Goal: Task Accomplishment & Management: Complete application form

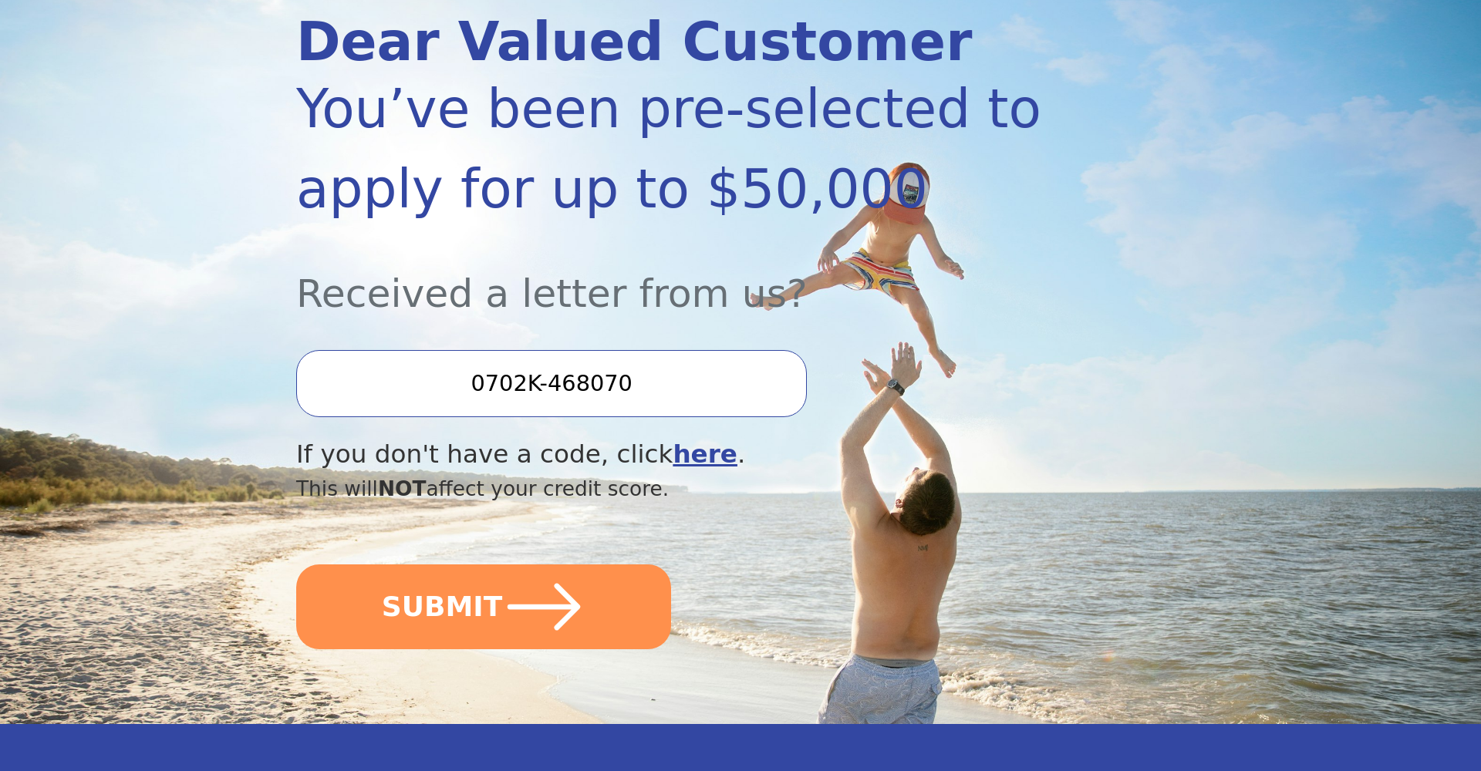
scroll to position [210, 0]
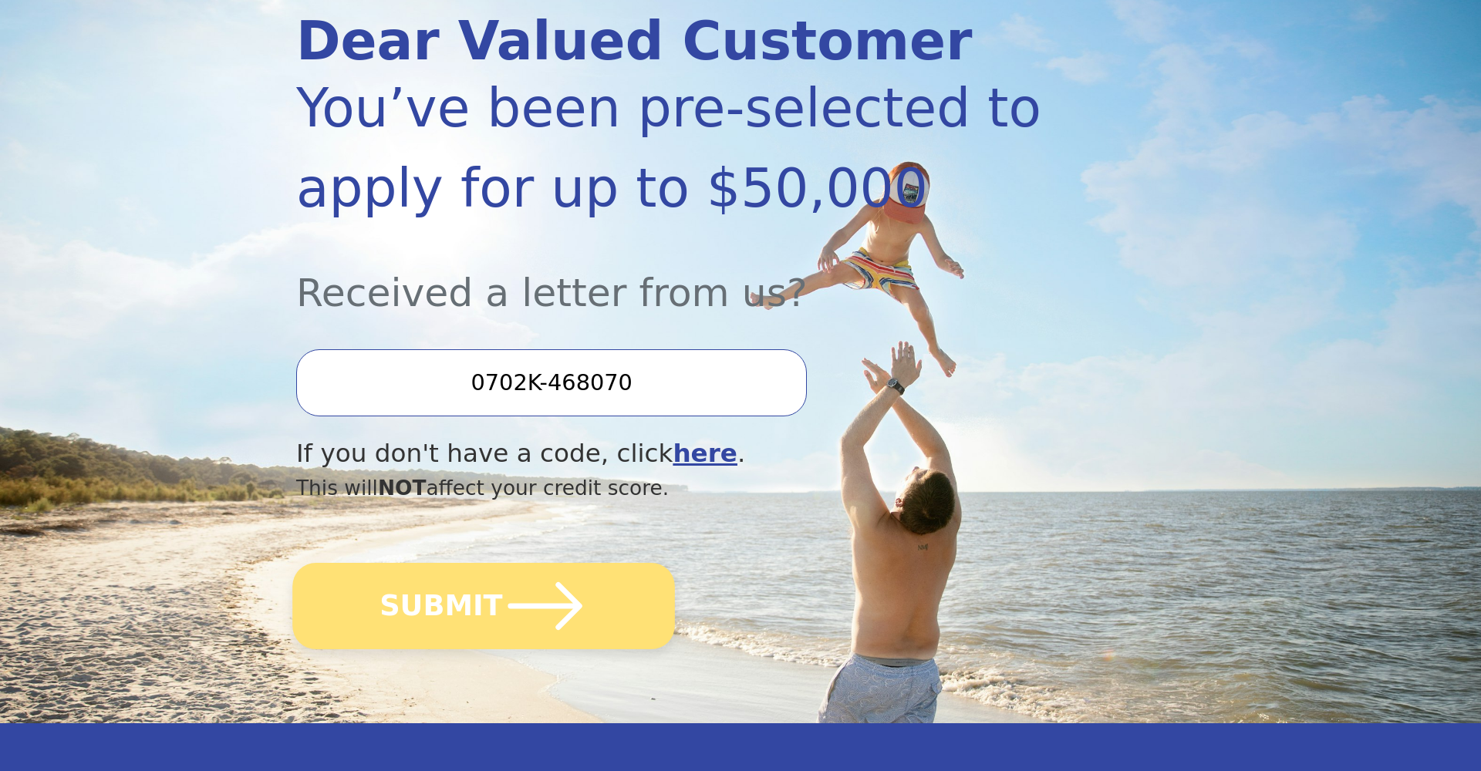
click at [517, 578] on icon "submit" at bounding box center [545, 606] width 85 height 85
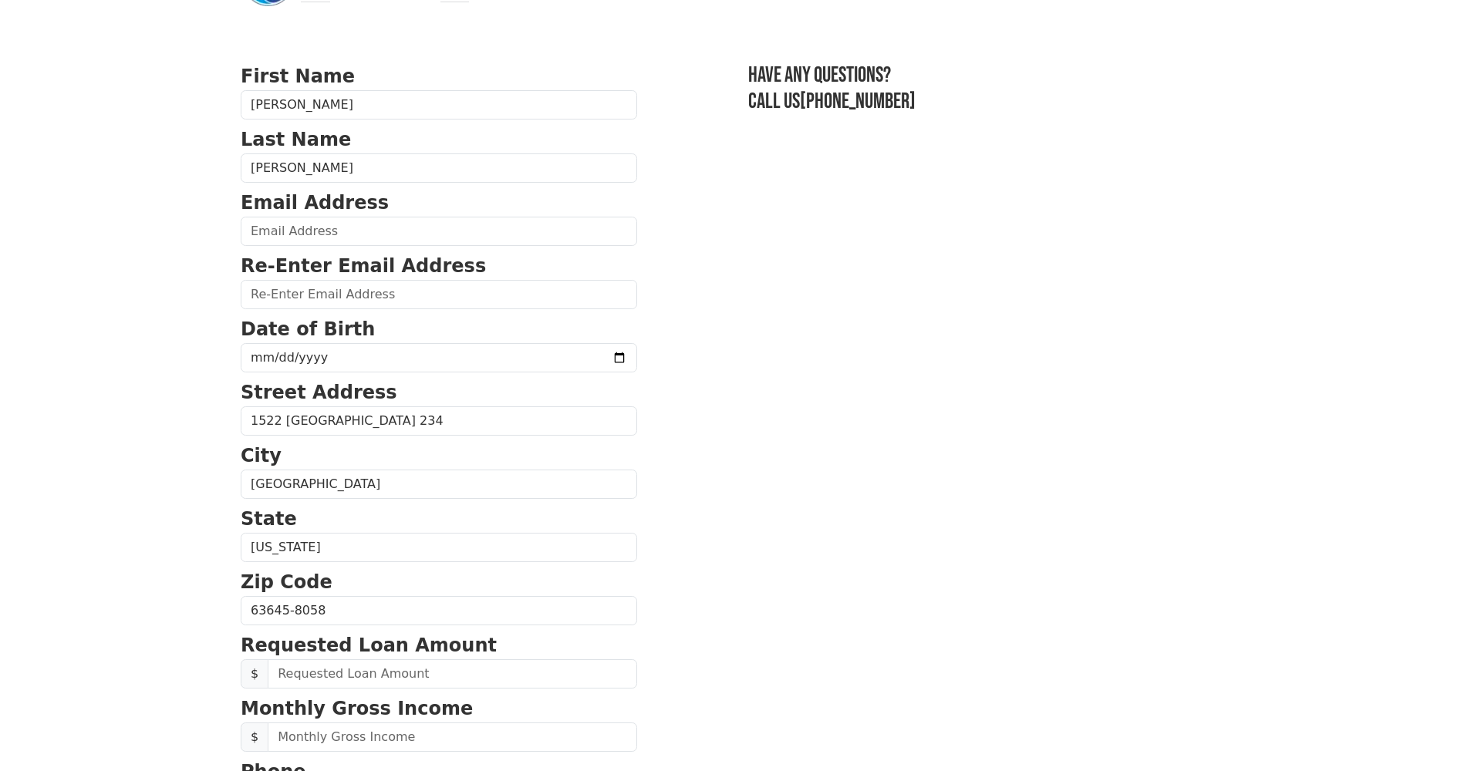
scroll to position [64, 0]
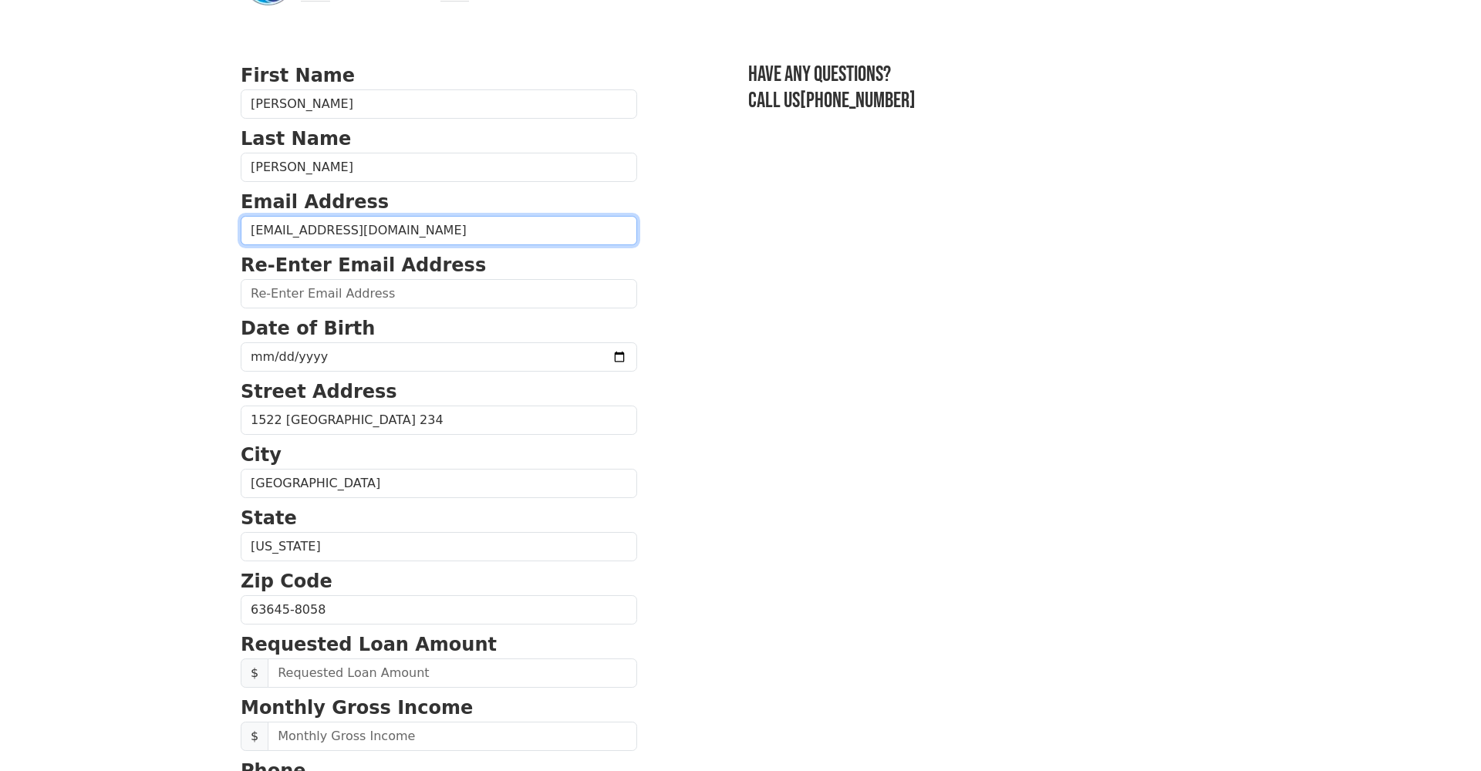
type input "[EMAIL_ADDRESS][DOMAIN_NAME]"
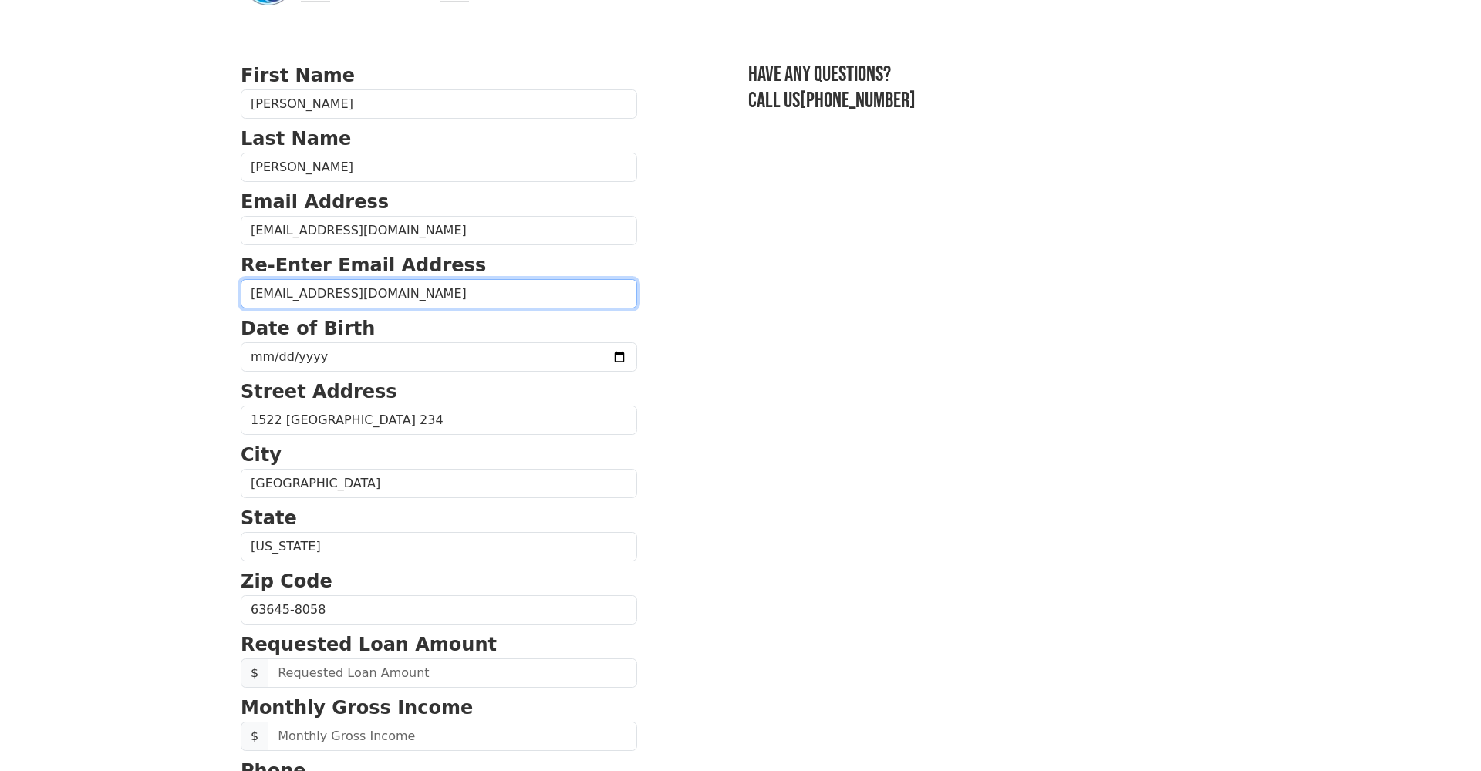
type input "[EMAIL_ADDRESS][DOMAIN_NAME]"
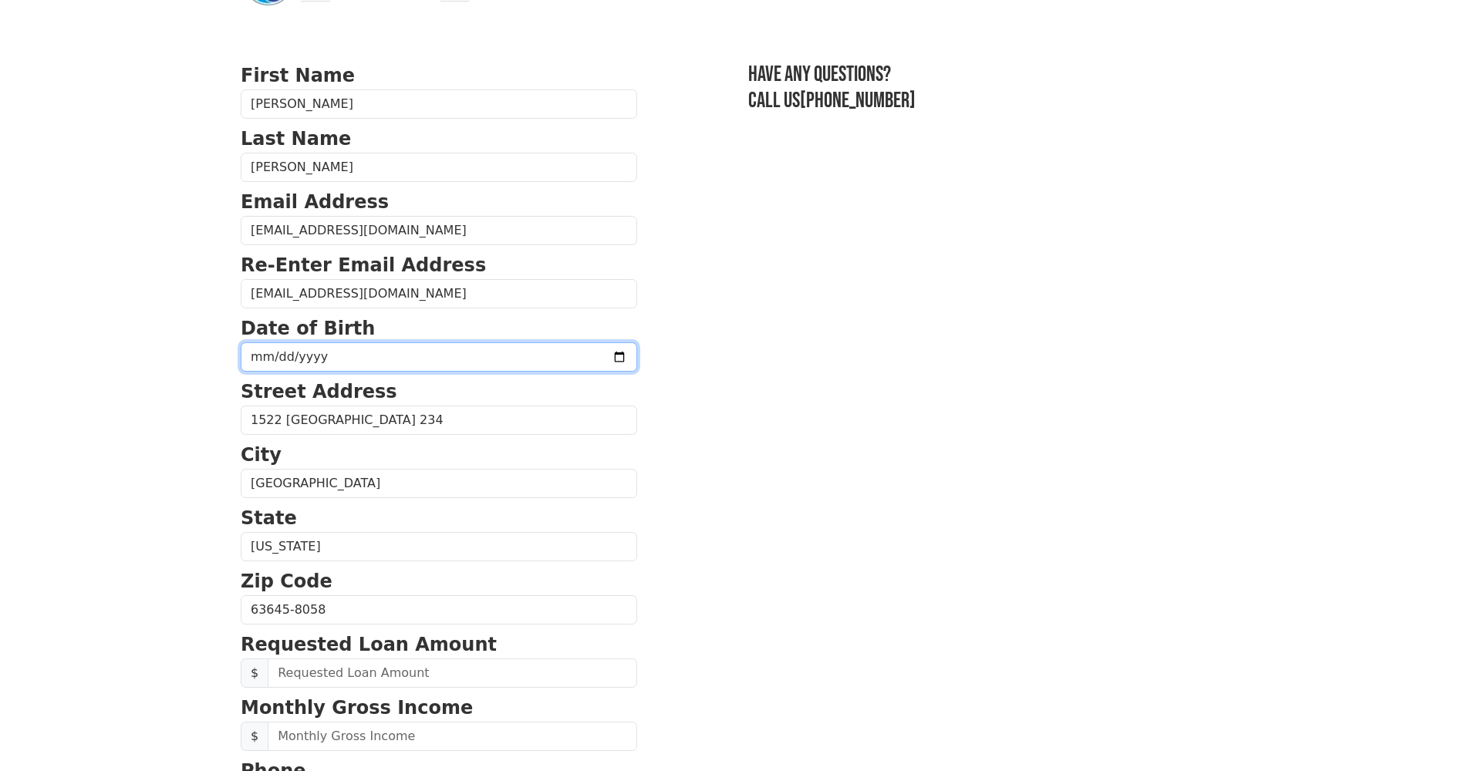
type input "[DATE]"
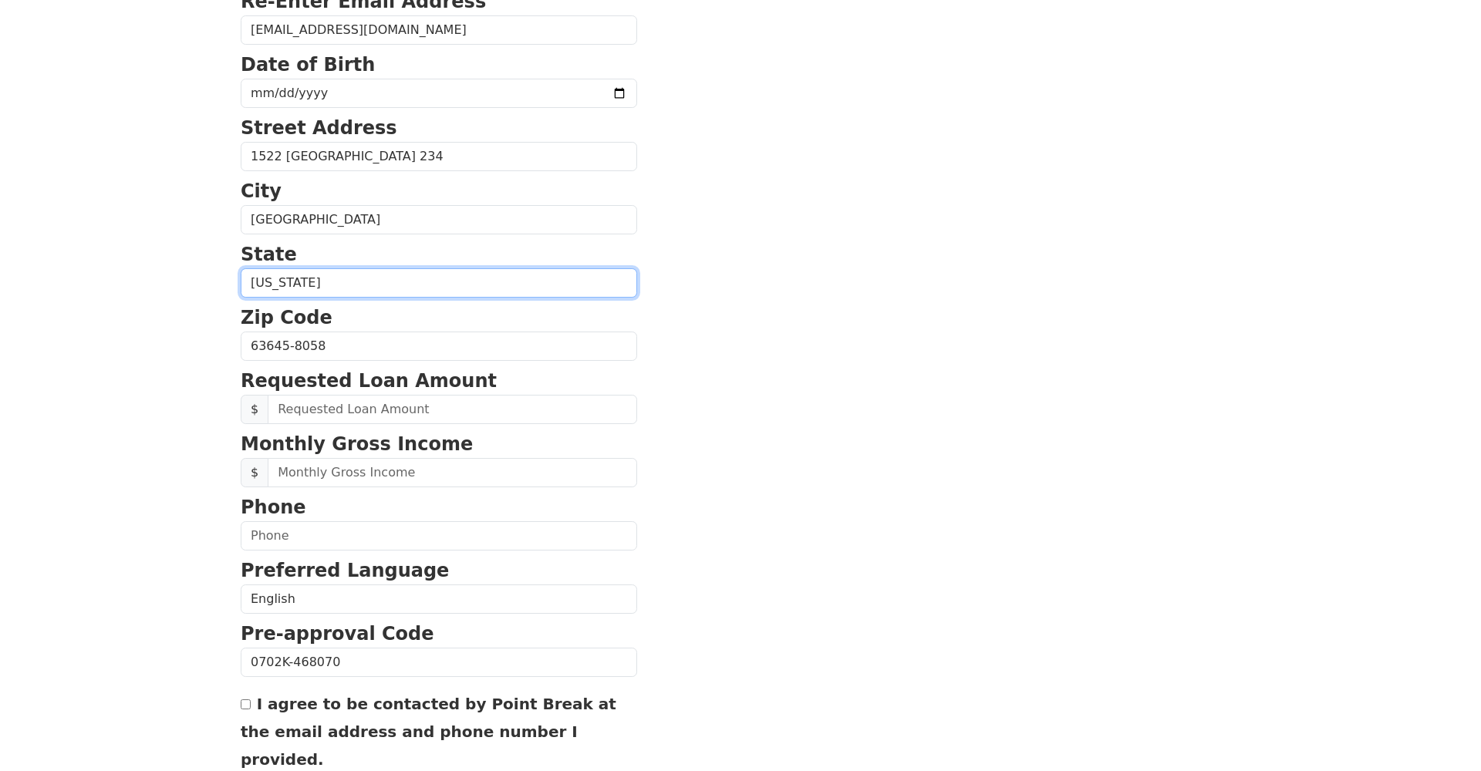
scroll to position [332, 0]
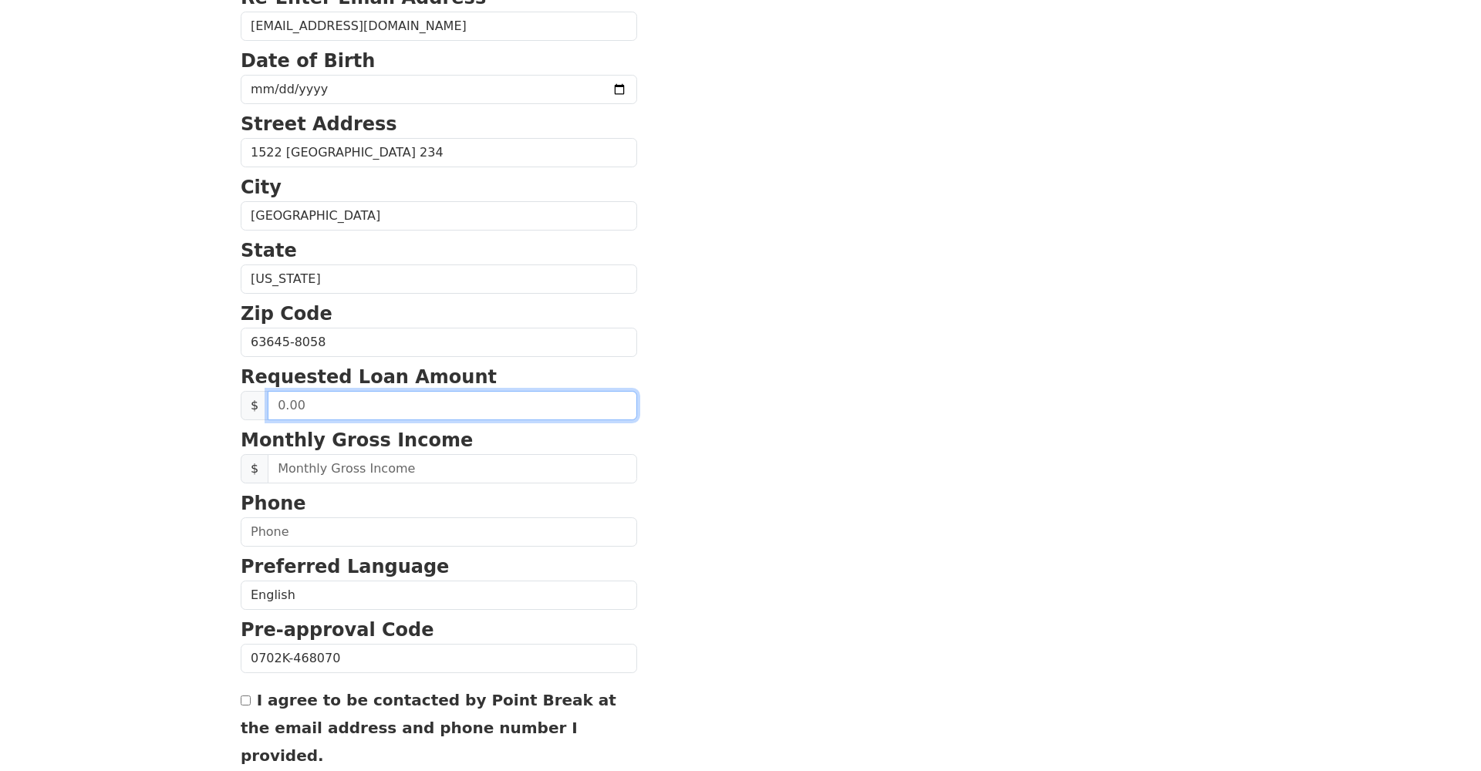
click at [356, 404] on input "text" at bounding box center [452, 405] width 369 height 29
type input "40,000.00"
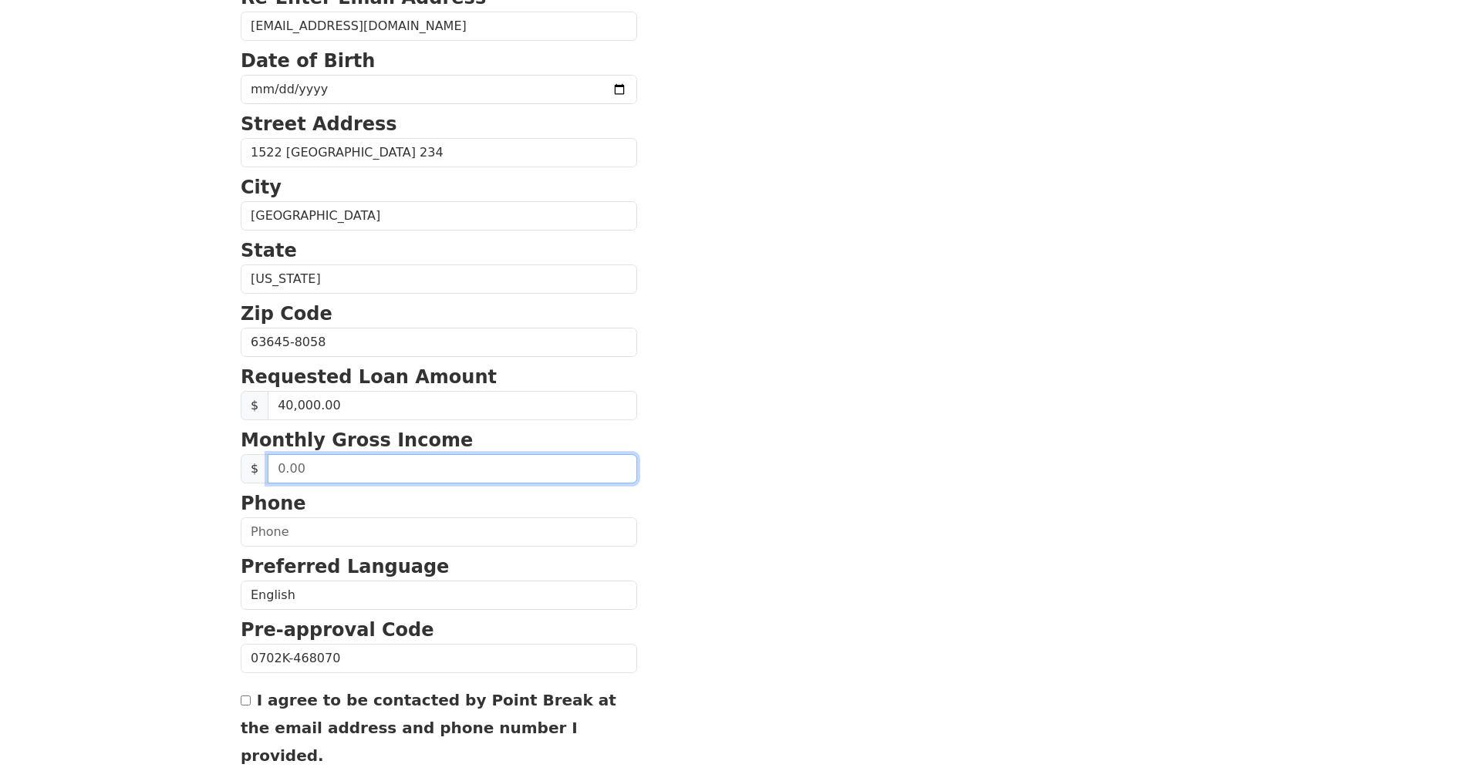
click at [360, 470] on input "text" at bounding box center [452, 468] width 369 height 29
type input "15,000.00"
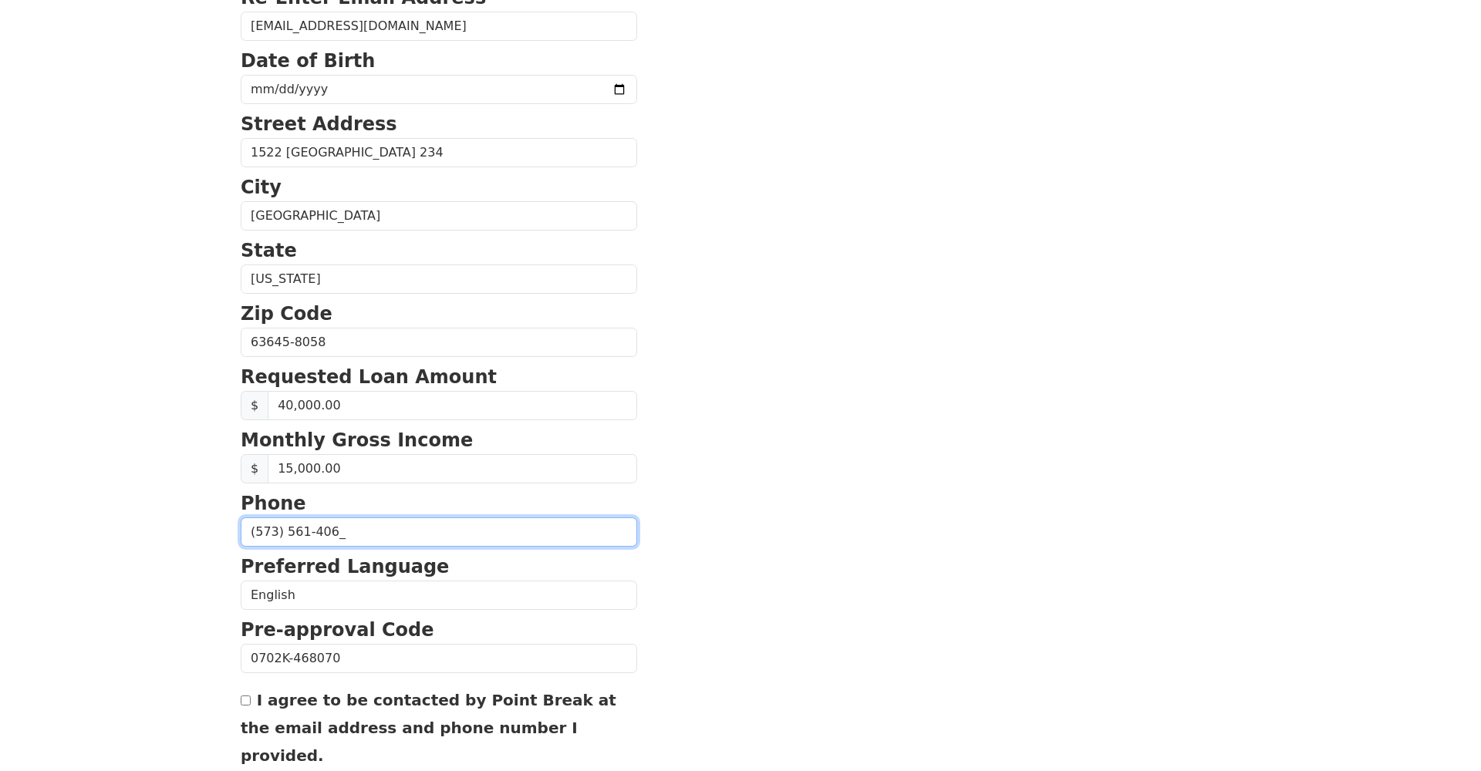
type input "[PHONE_NUMBER]"
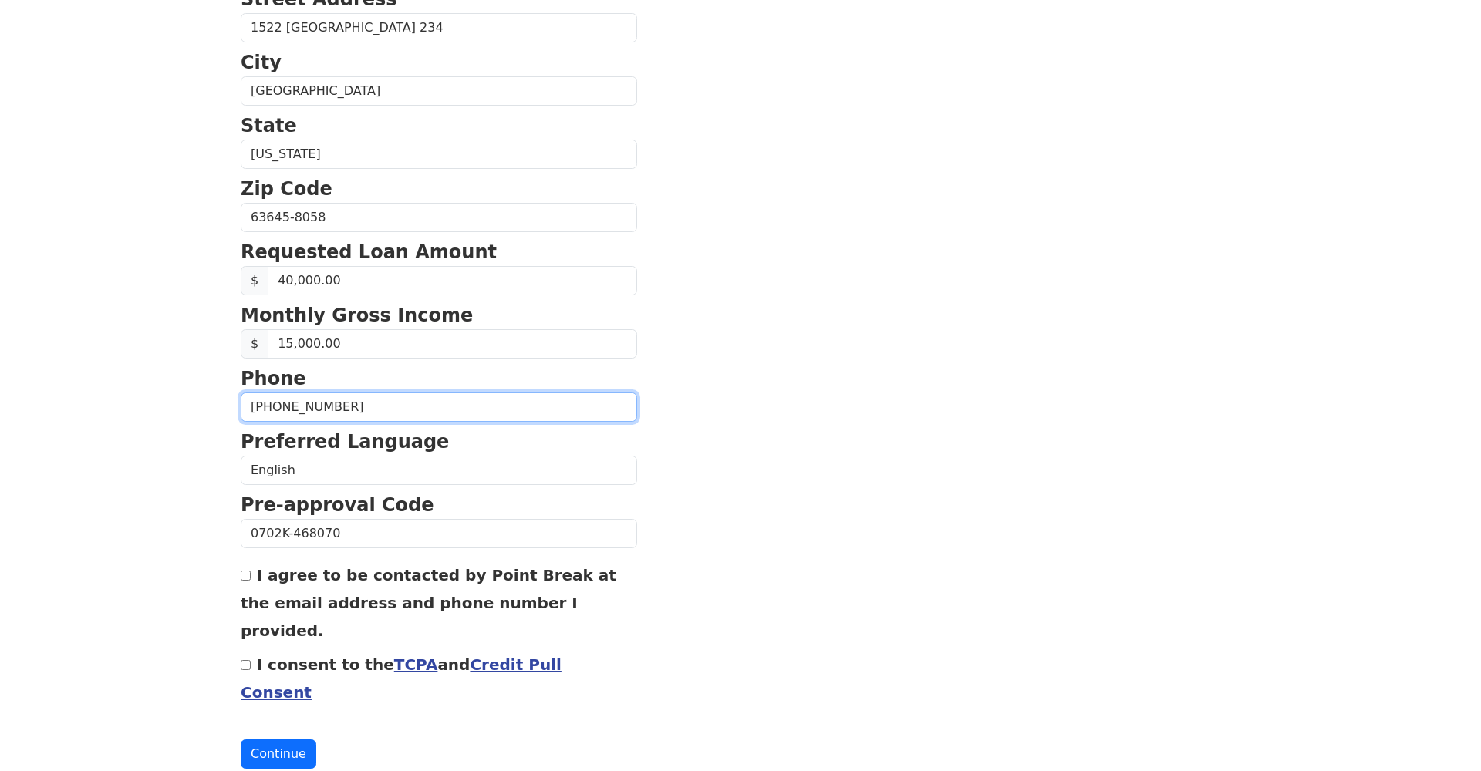
scroll to position [456, 0]
click at [245, 578] on input "I agree to be contacted by Point Break at the email address and phone number I …" at bounding box center [246, 577] width 10 height 10
checkbox input "true"
click at [243, 661] on input "I consent to the TCPA and Credit Pull Consent" at bounding box center [246, 666] width 10 height 10
checkbox input "true"
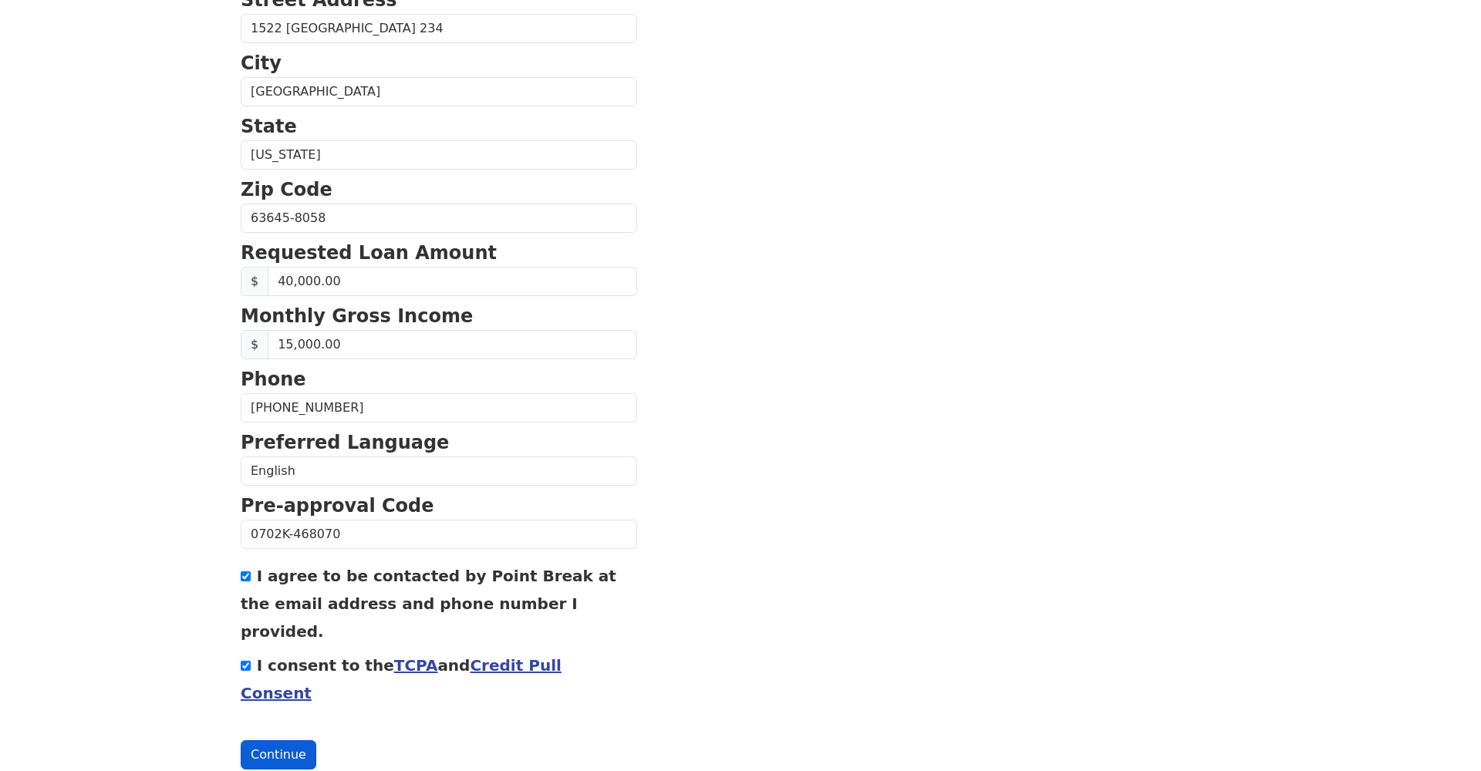
click at [291, 740] on button "Continue" at bounding box center [279, 754] width 76 height 29
